Goal: Find specific page/section: Find specific page/section

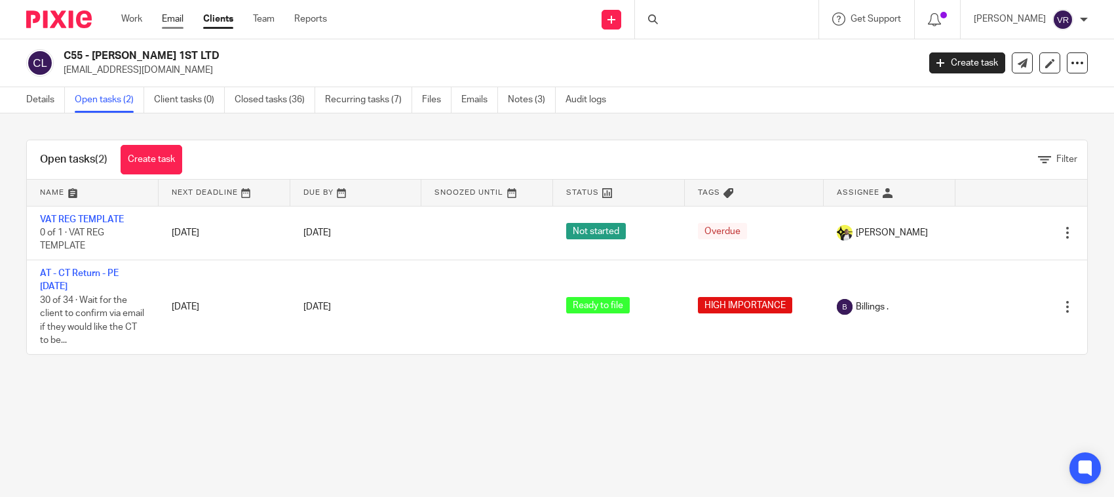
click at [164, 20] on link "Email" at bounding box center [173, 18] width 22 height 13
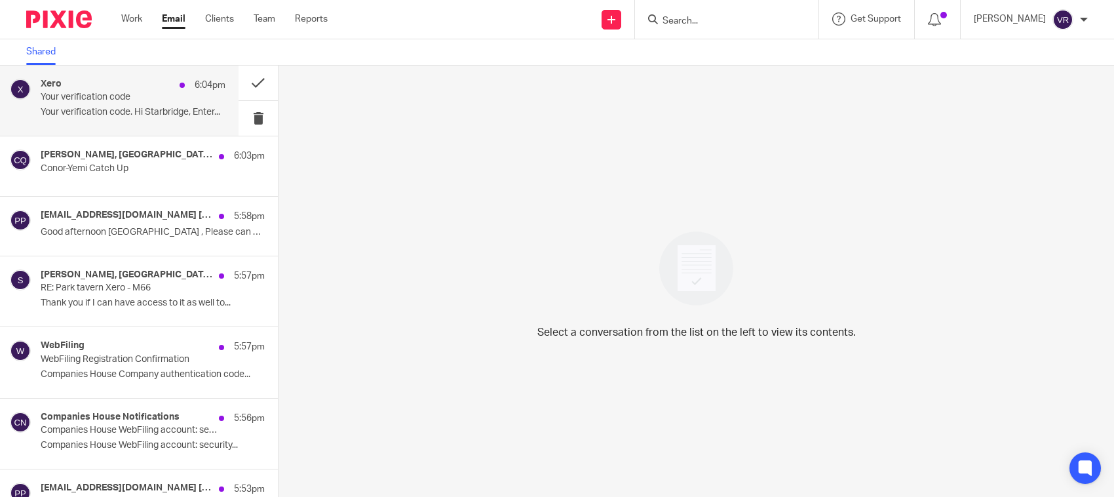
click at [162, 118] on p "Your verification code. Hi Starbridge, Enter..." at bounding box center [133, 112] width 185 height 11
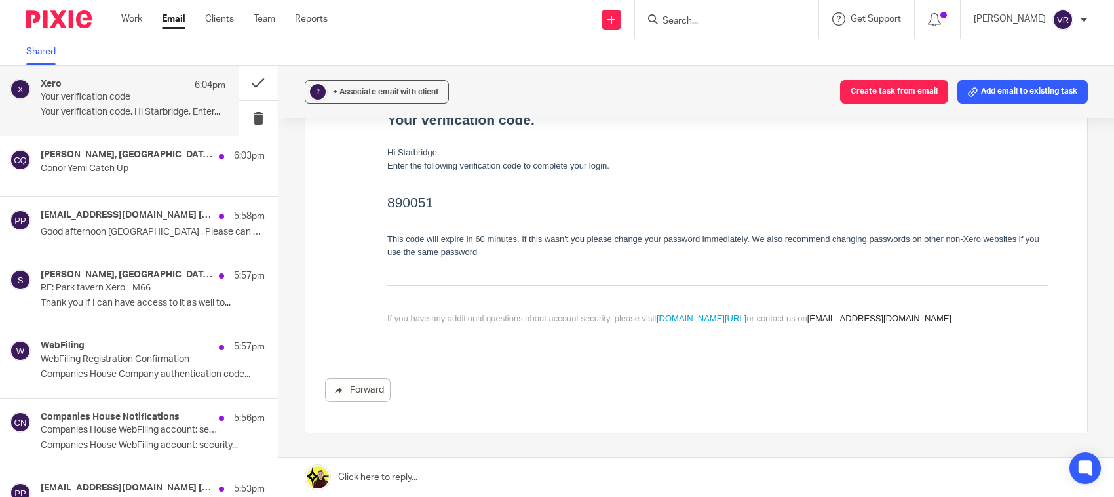
scroll to position [164, 0]
